Goal: Task Accomplishment & Management: Manage account settings

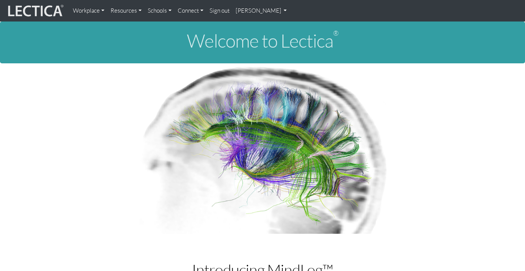
click at [248, 9] on link "[PERSON_NAME]" at bounding box center [261, 10] width 58 height 15
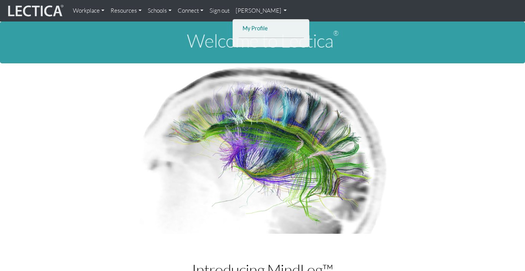
click at [253, 32] on link "My Profile" at bounding box center [270, 29] width 61 height 10
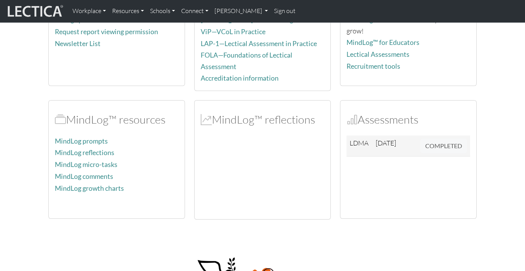
scroll to position [130, 0]
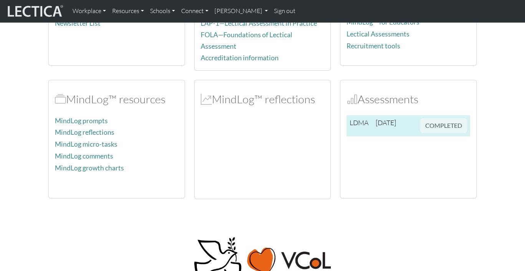
click at [417, 126] on td "COMPLETED" at bounding box center [443, 125] width 53 height 21
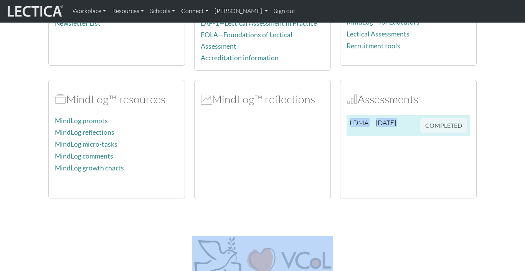
click at [417, 126] on td "COMPLETED" at bounding box center [443, 125] width 53 height 21
click at [433, 126] on td "COMPLETED" at bounding box center [443, 125] width 53 height 21
click at [434, 126] on td "COMPLETED" at bounding box center [443, 125] width 53 height 21
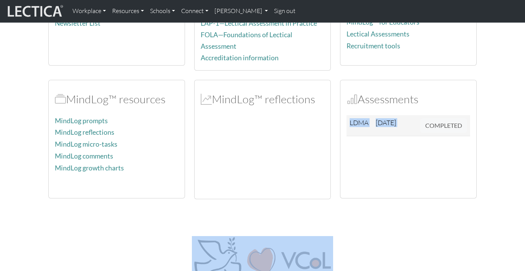
click at [434, 163] on div "LDMA [DATE] COMPLETED" at bounding box center [407, 153] width 123 height 77
click at [483, 157] on section "Account Edit your personal information Change password Request report viewing p…" at bounding box center [262, 68] width 525 height 261
click at [502, 163] on section "Account Edit your personal information Change password Request report viewing p…" at bounding box center [262, 68] width 525 height 261
click at [503, 164] on section "Account Edit your personal information Change password Request report viewing p…" at bounding box center [262, 68] width 525 height 261
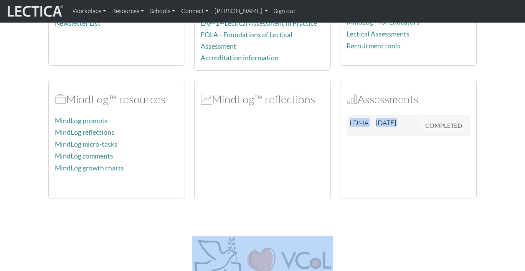
click at [420, 160] on div "LDMA [DATE] COMPLETED" at bounding box center [407, 153] width 123 height 77
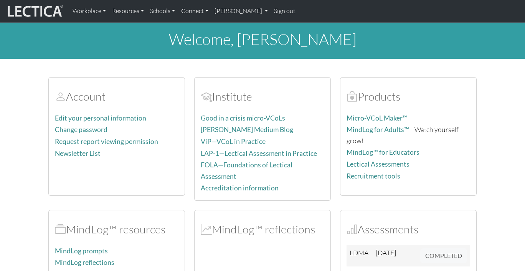
scroll to position [0, 0]
